Goal: Find specific page/section: Find specific page/section

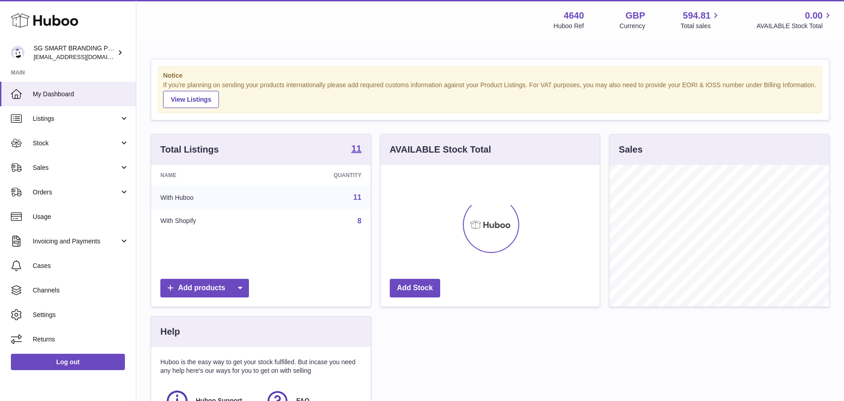
scroll to position [142, 219]
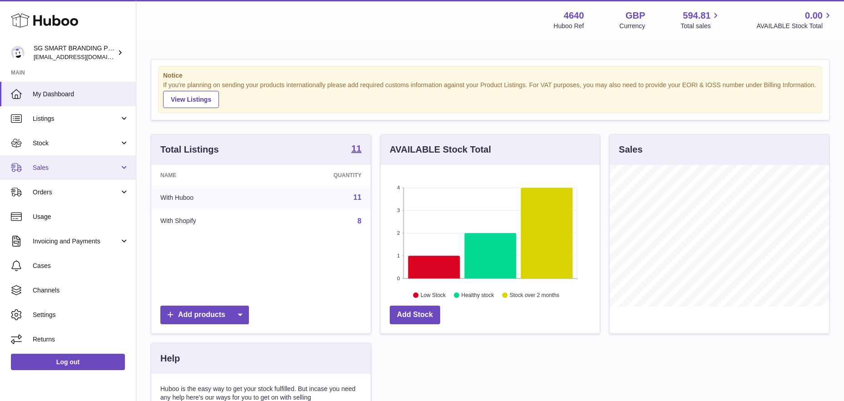
click at [67, 177] on link "Sales" at bounding box center [68, 167] width 136 height 25
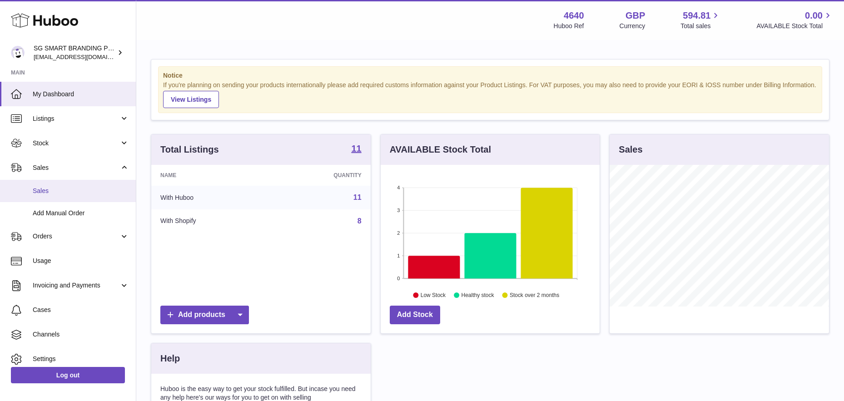
click at [69, 186] on link "Sales" at bounding box center [68, 191] width 136 height 22
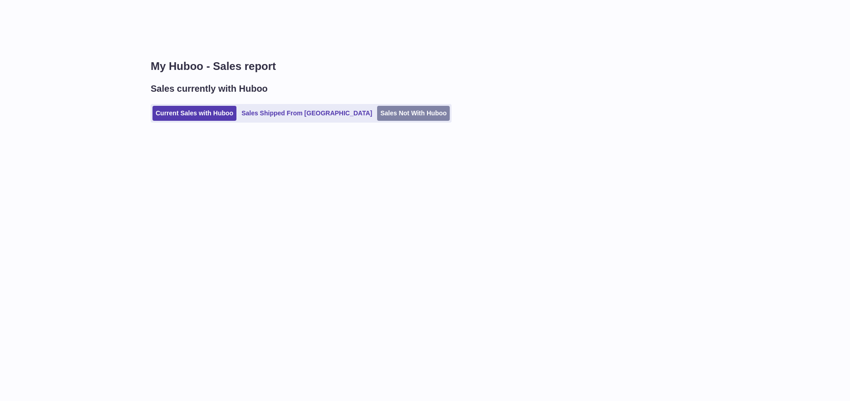
click at [377, 114] on link "Sales Not With Huboo" at bounding box center [413, 113] width 73 height 15
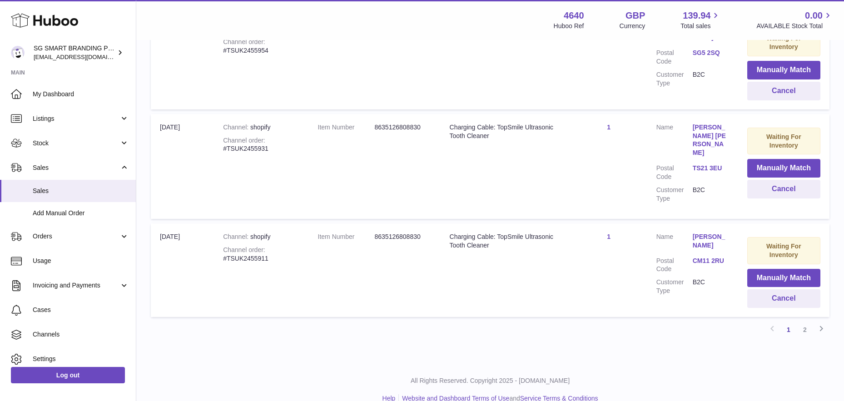
scroll to position [919, 0]
click at [805, 320] on link "2" at bounding box center [804, 328] width 16 height 16
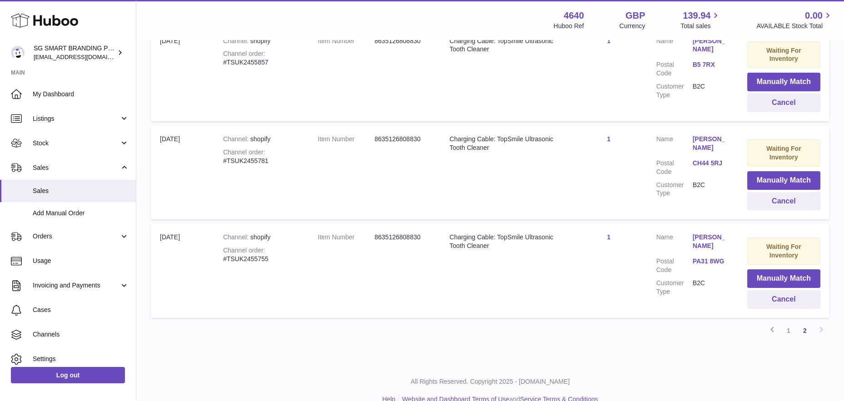
scroll to position [427, 0]
